Goal: Information Seeking & Learning: Check status

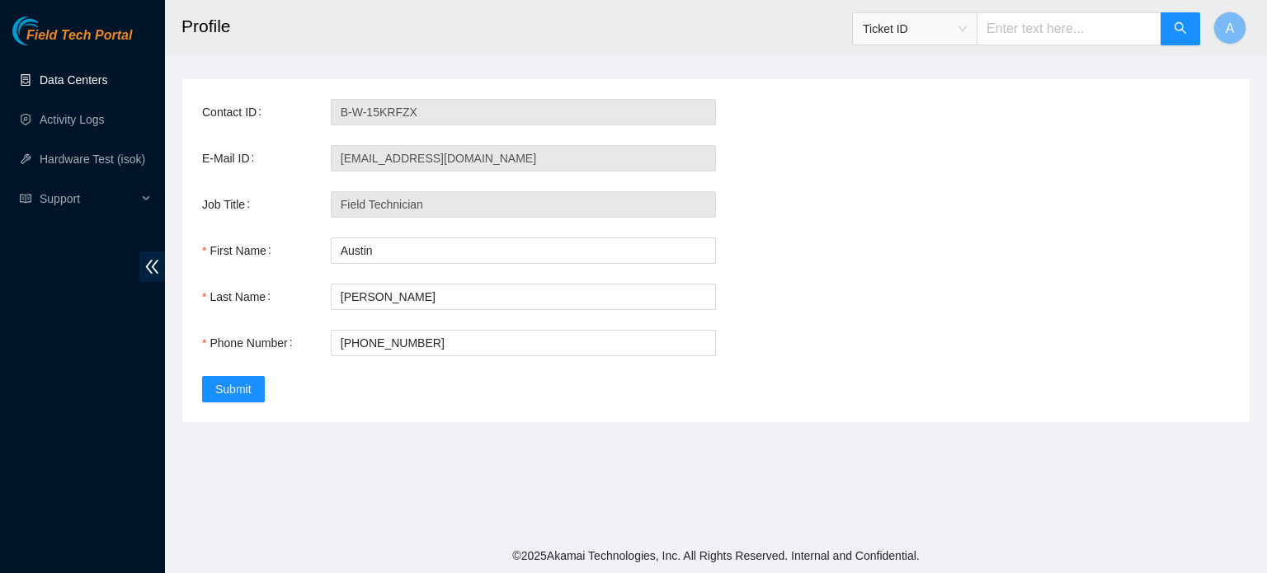
click at [102, 80] on link "Data Centers" at bounding box center [74, 79] width 68 height 13
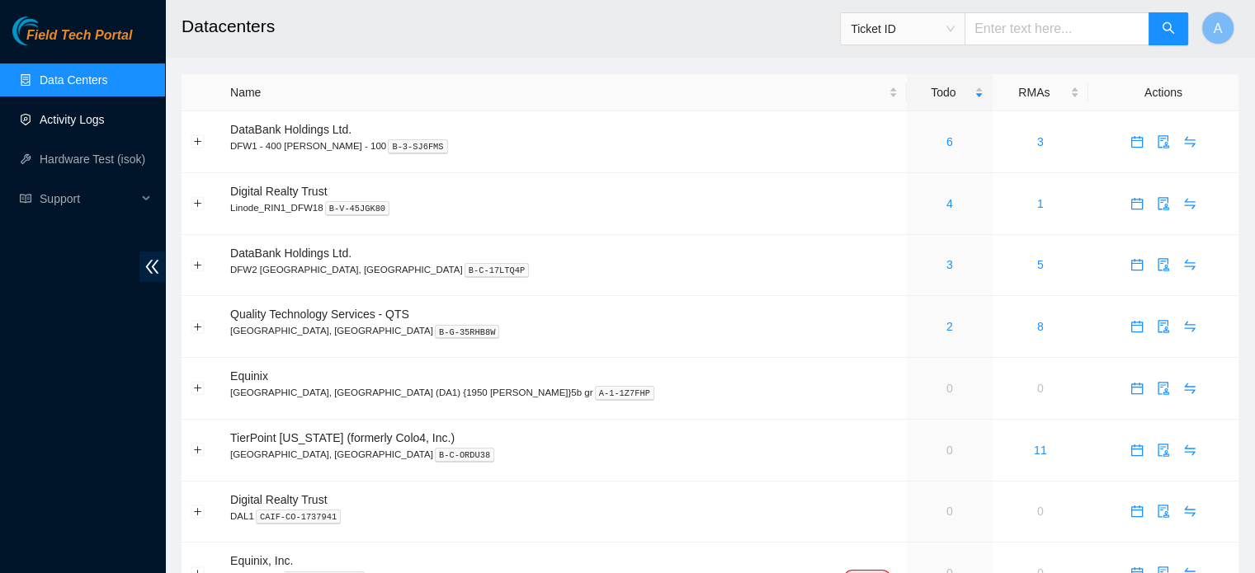
click at [96, 113] on link "Activity Logs" at bounding box center [72, 119] width 65 height 13
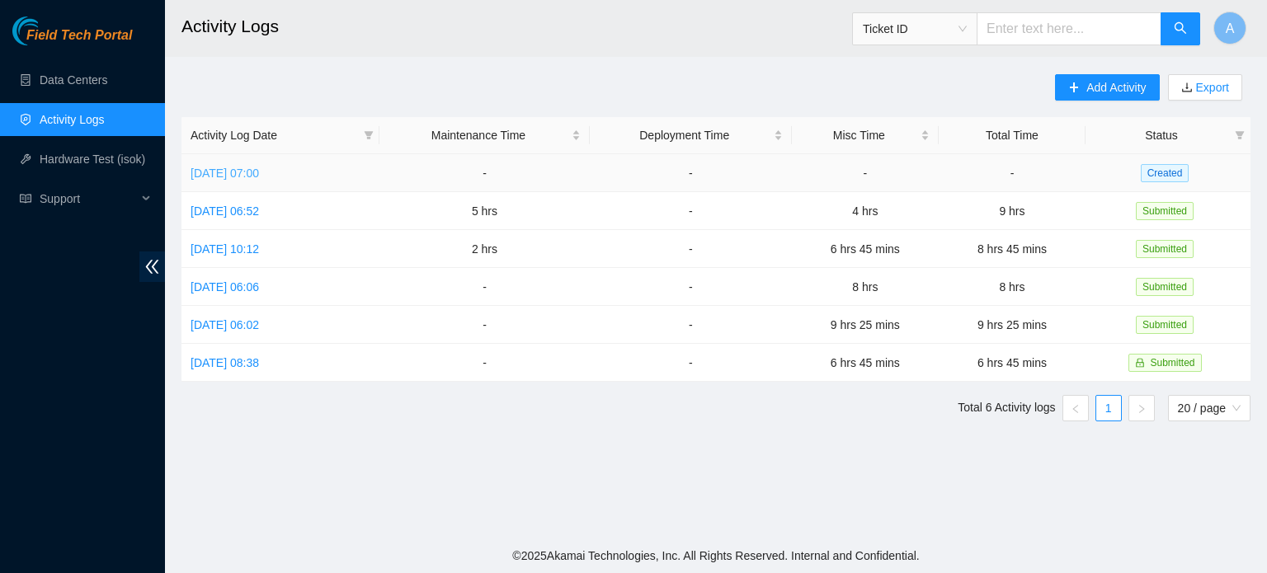
click at [259, 170] on link "Fri, 19 Sep 2025 07:00" at bounding box center [225, 173] width 68 height 13
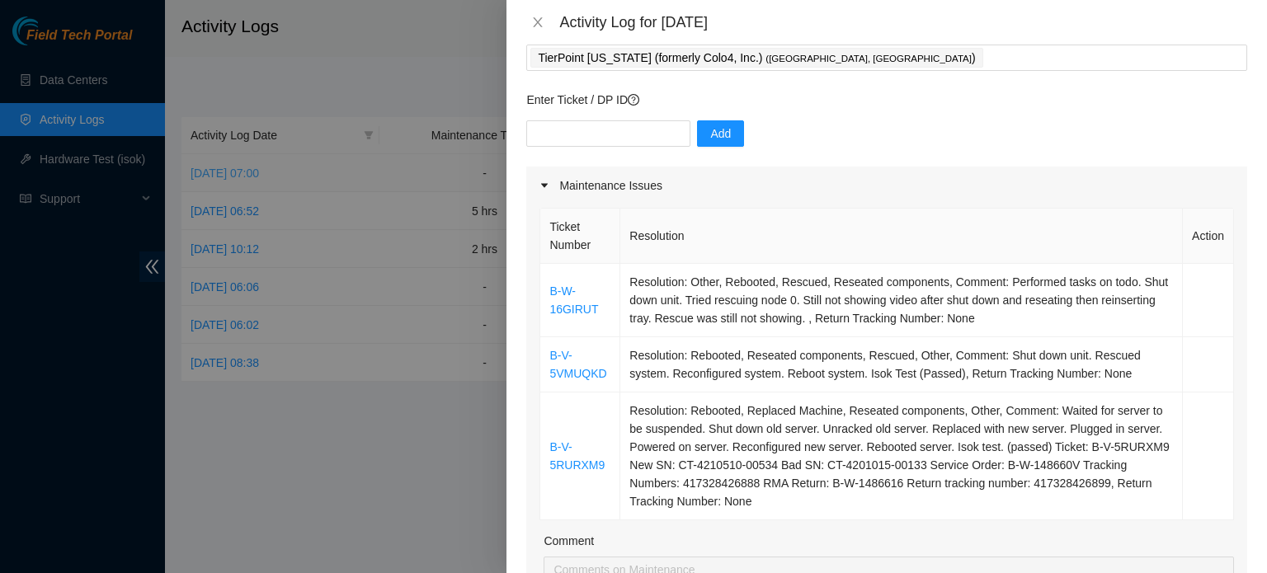
scroll to position [96, 0]
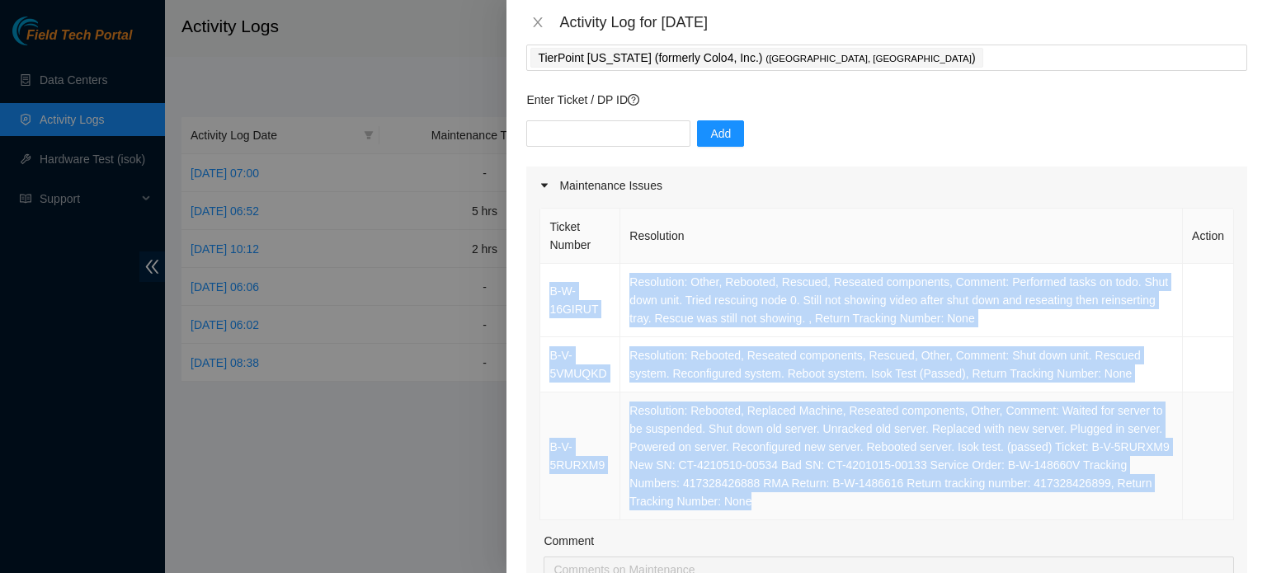
drag, startPoint x: 546, startPoint y: 286, endPoint x: 856, endPoint y: 501, distance: 377.5
click at [856, 501] on tbody "B-W-16GIRUT Resolution: Other, Rebooted, Rescued, Reseated components, Comment:…" at bounding box center [887, 392] width 694 height 257
copy tbody "B-W-16GIRUT Resolution: Other, Rebooted, Rescued, Reseated components, Comment:…"
